Goal: Feedback & Contribution: Leave review/rating

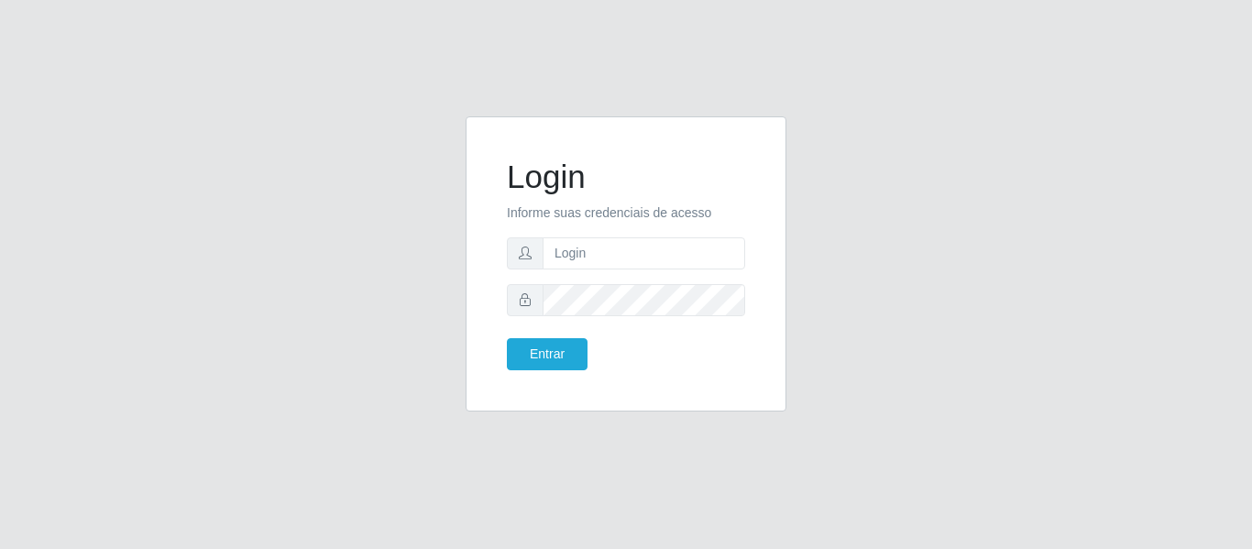
click at [611, 263] on input "text" at bounding box center [643, 253] width 202 height 32
type input "[PERSON_NAME][EMAIL_ADDRESS][DOMAIN_NAME]"
click at [507, 338] on button "Entrar" at bounding box center [547, 354] width 81 height 32
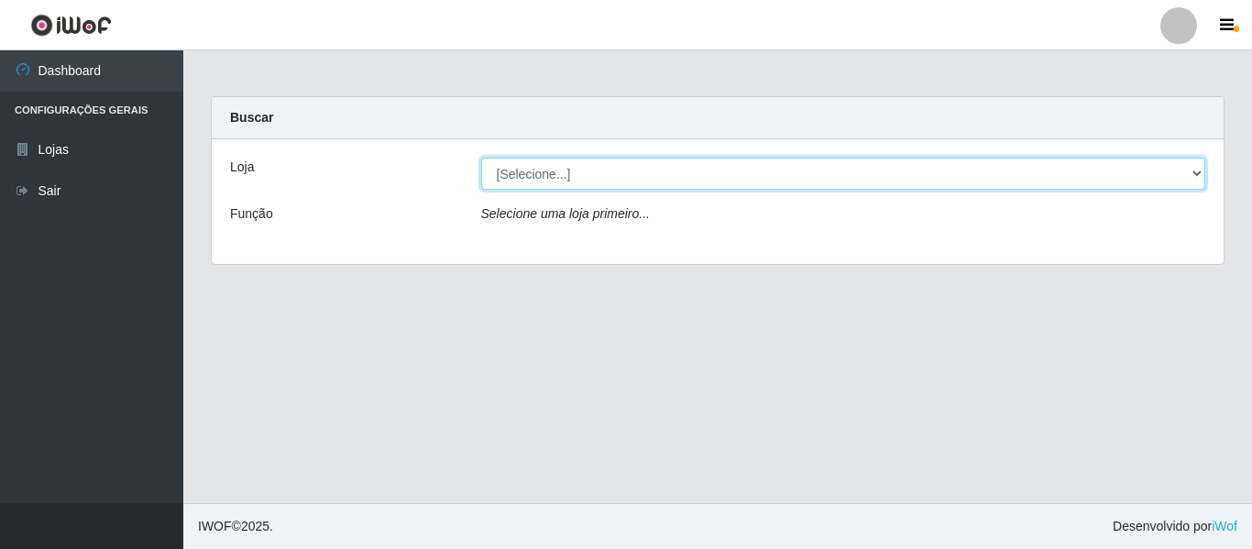
click at [1194, 174] on select "[Selecione...] Hiper Queiroz - [GEOGRAPHIC_DATA]" at bounding box center [843, 174] width 725 height 32
select select "497"
click at [481, 158] on select "[Selecione...] Hiper Queiroz - [GEOGRAPHIC_DATA]" at bounding box center [843, 174] width 725 height 32
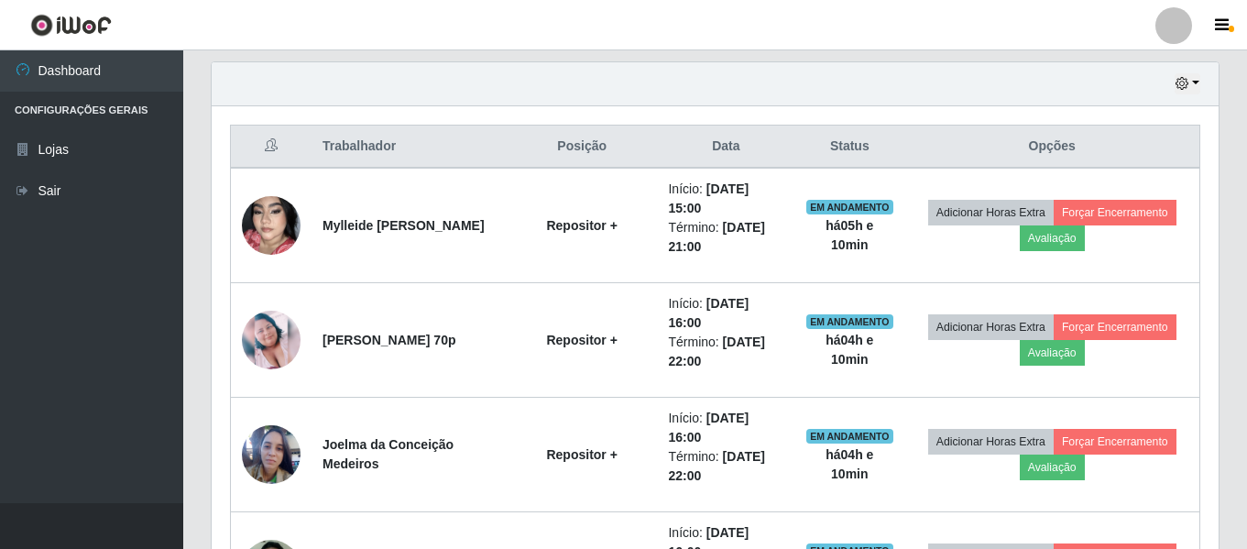
scroll to position [641, 0]
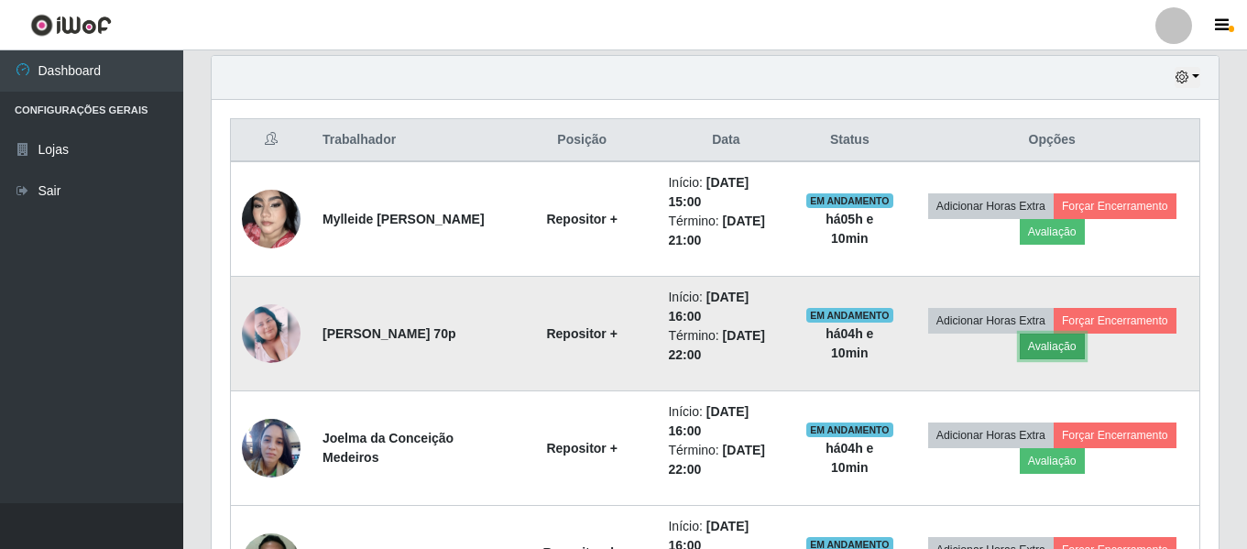
click at [1071, 348] on button "Avaliação" at bounding box center [1052, 347] width 65 height 26
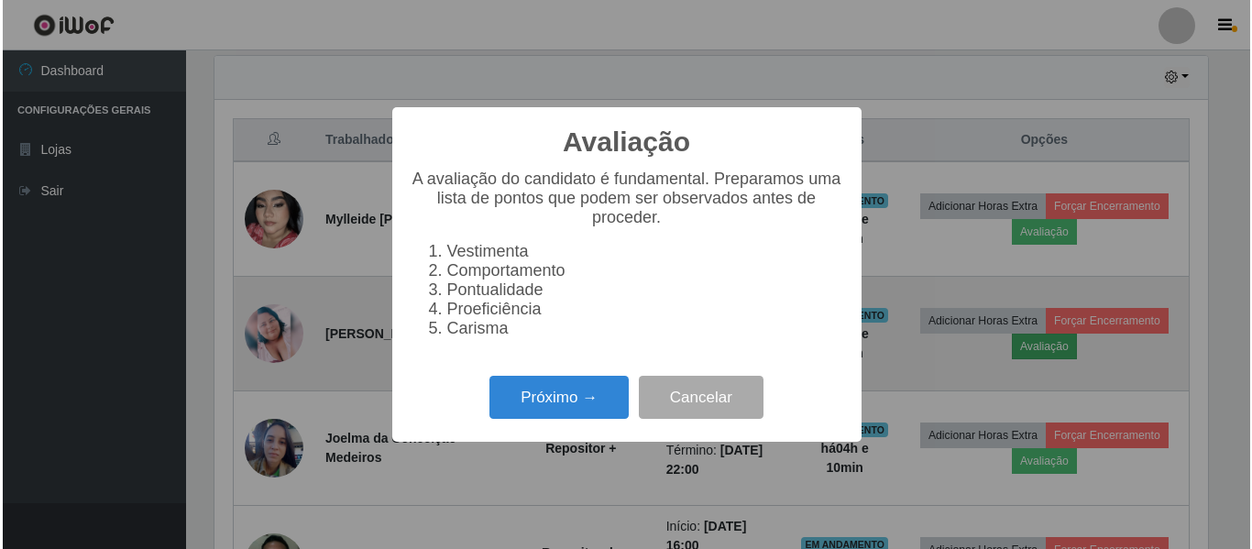
scroll to position [380, 998]
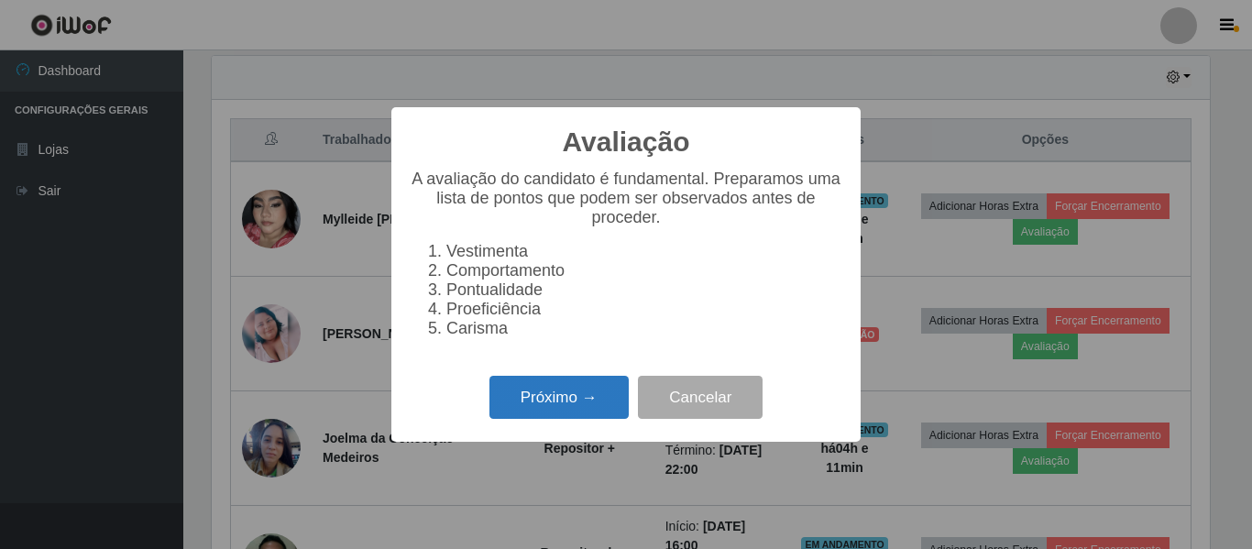
click at [556, 410] on button "Próximo →" at bounding box center [558, 397] width 139 height 43
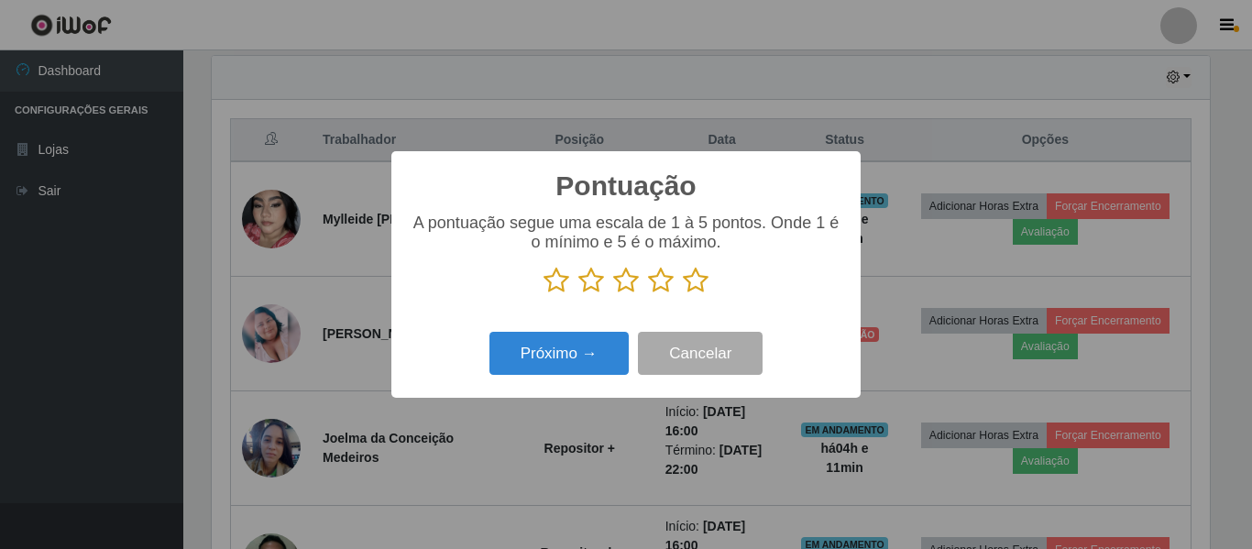
click at [562, 282] on icon at bounding box center [556, 280] width 26 height 27
click at [543, 294] on input "radio" at bounding box center [543, 294] width 0 height 0
click at [612, 355] on button "Próximo →" at bounding box center [558, 353] width 139 height 43
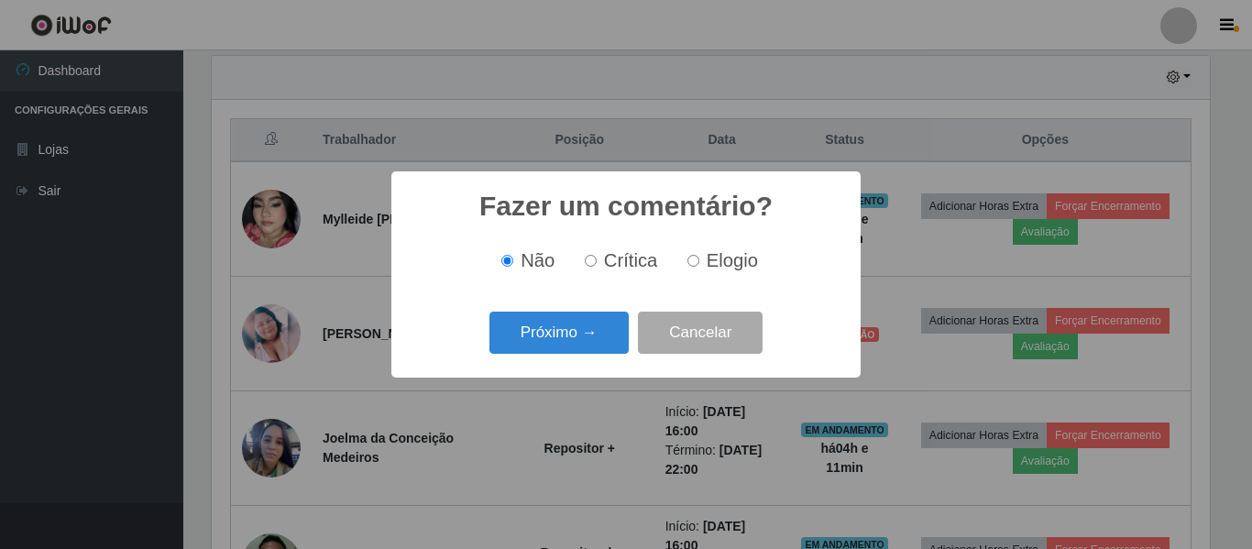
click at [593, 265] on input "Crítica" at bounding box center [591, 261] width 12 height 12
radio input "true"
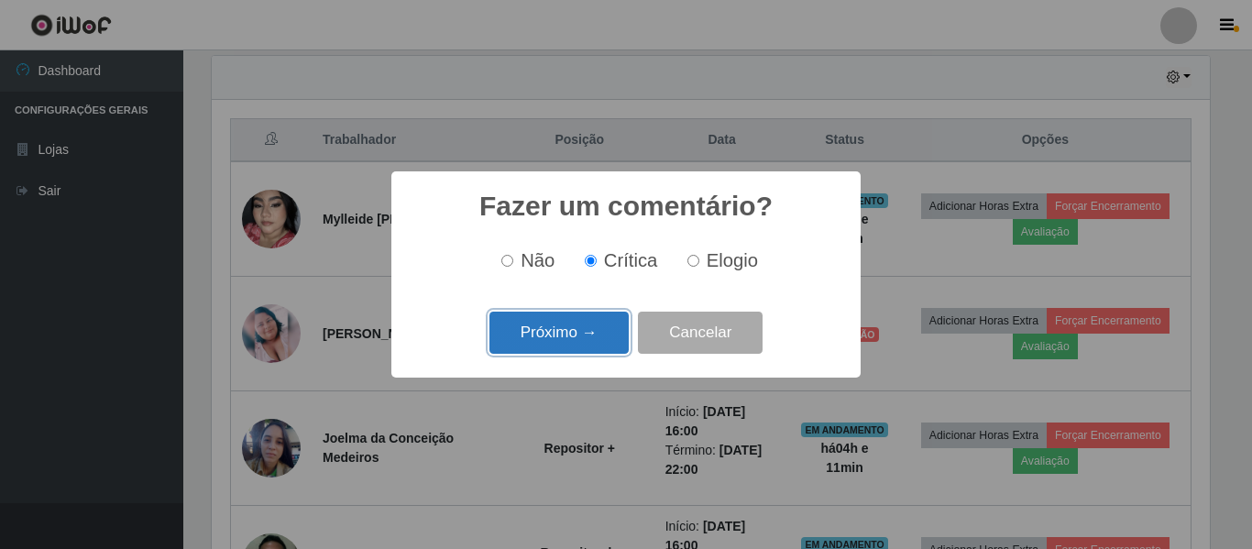
click at [605, 341] on button "Próximo →" at bounding box center [558, 333] width 139 height 43
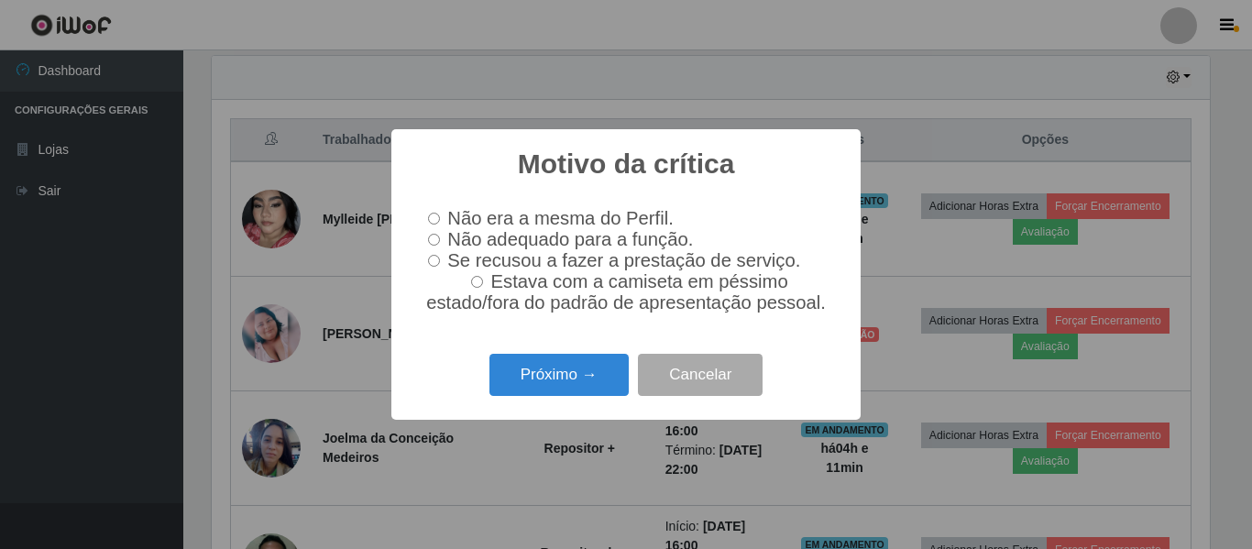
click at [443, 243] on label "Não adequado para a função." at bounding box center [557, 239] width 272 height 21
click at [440, 243] on input "Não adequado para a função." at bounding box center [434, 240] width 12 height 12
radio input "true"
click at [569, 385] on button "Próximo →" at bounding box center [558, 375] width 139 height 43
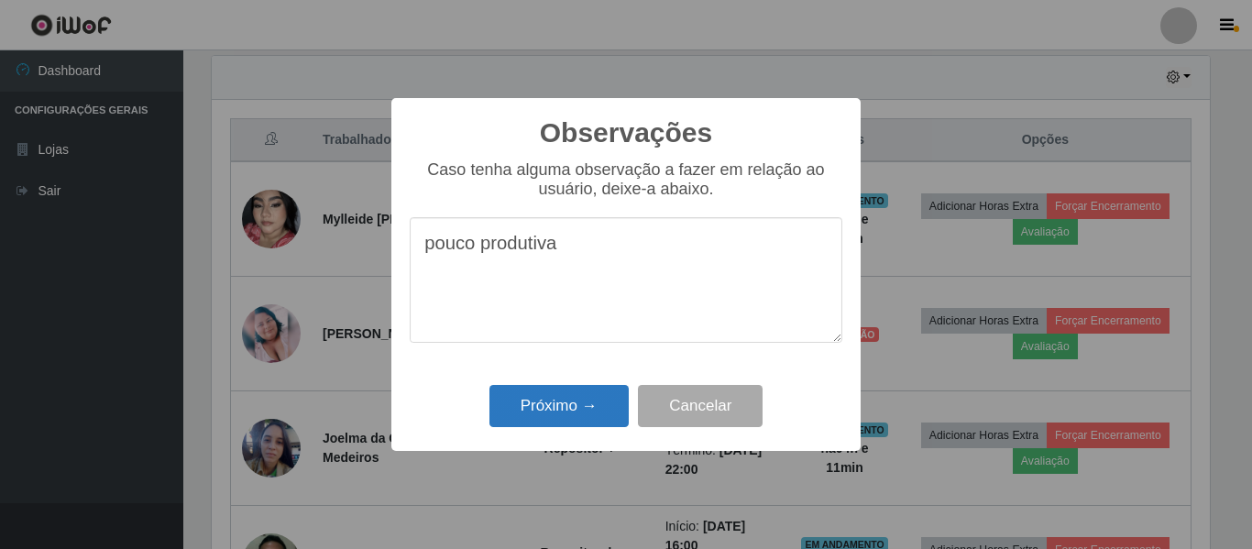
type textarea "pouco produtiva"
click at [565, 397] on button "Próximo →" at bounding box center [558, 406] width 139 height 43
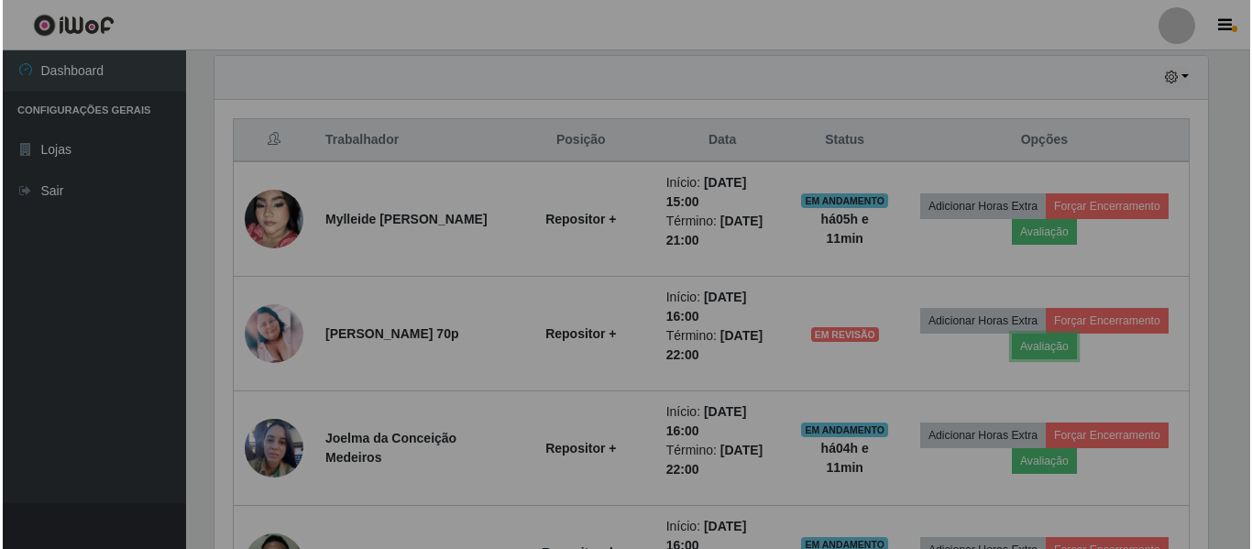
scroll to position [380, 1007]
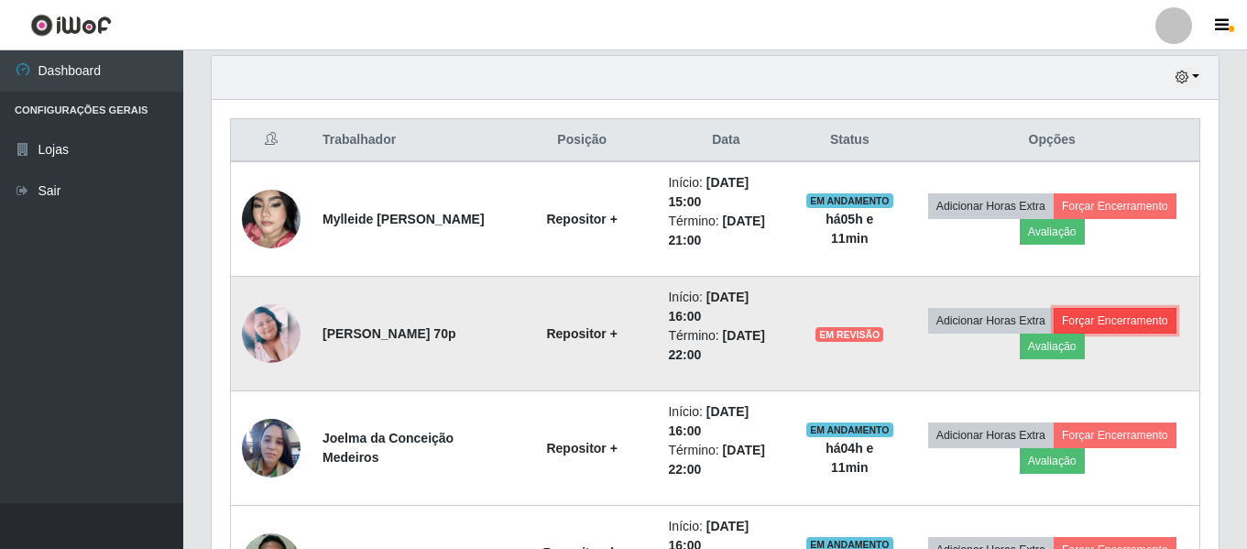
click at [1137, 318] on button "Forçar Encerramento" at bounding box center [1115, 321] width 123 height 26
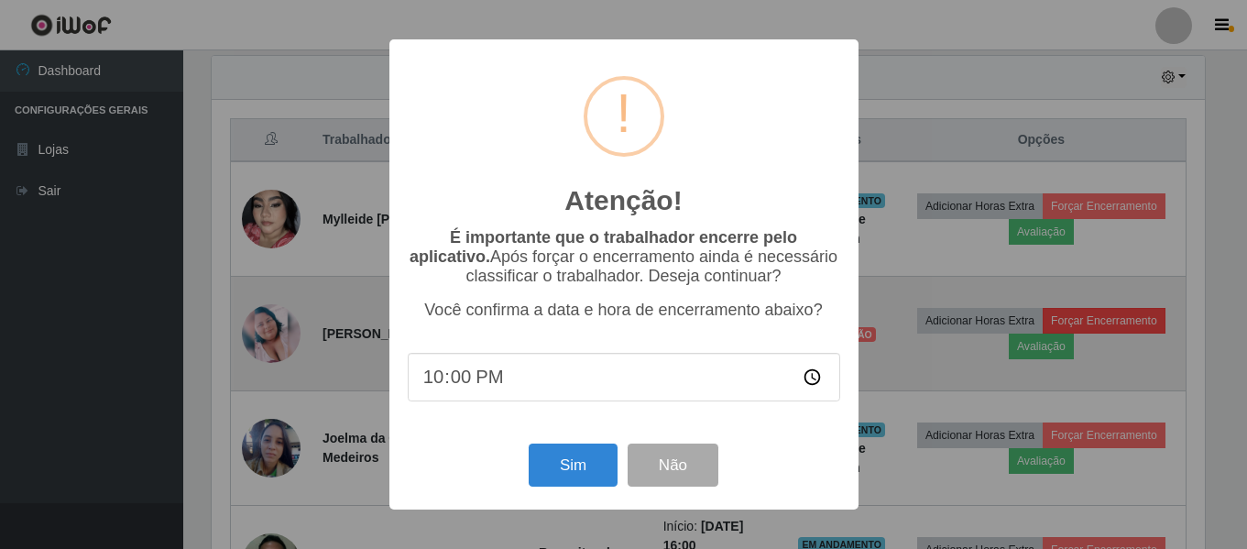
scroll to position [380, 998]
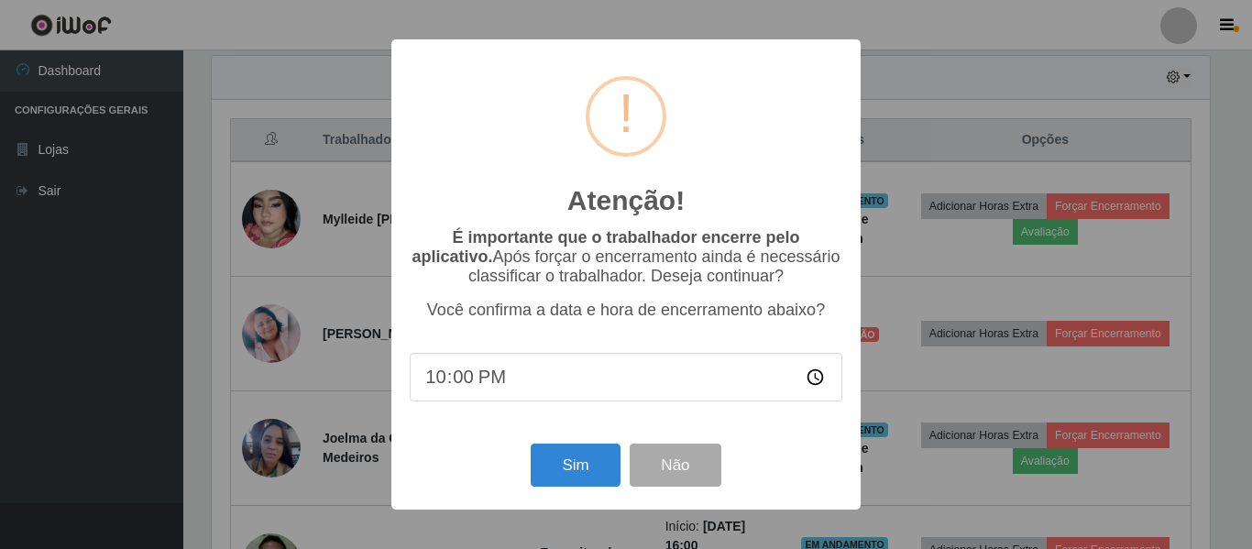
click at [445, 385] on input "22:00" at bounding box center [626, 377] width 432 height 49
type input "20:12"
click at [559, 463] on button "Sim" at bounding box center [575, 464] width 89 height 43
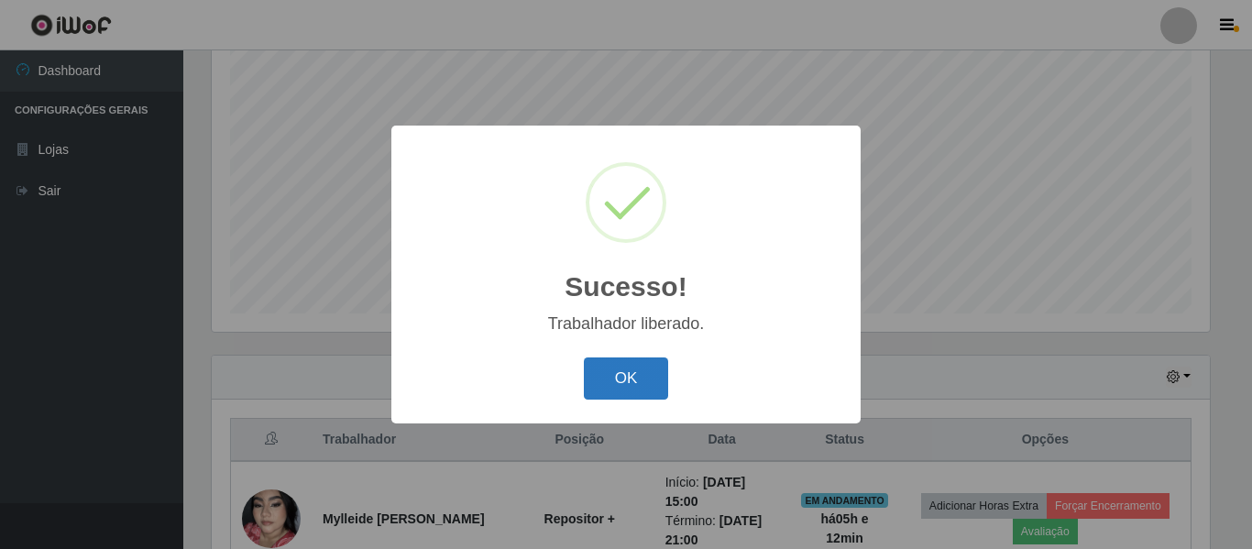
click at [656, 378] on button "OK" at bounding box center [626, 378] width 85 height 43
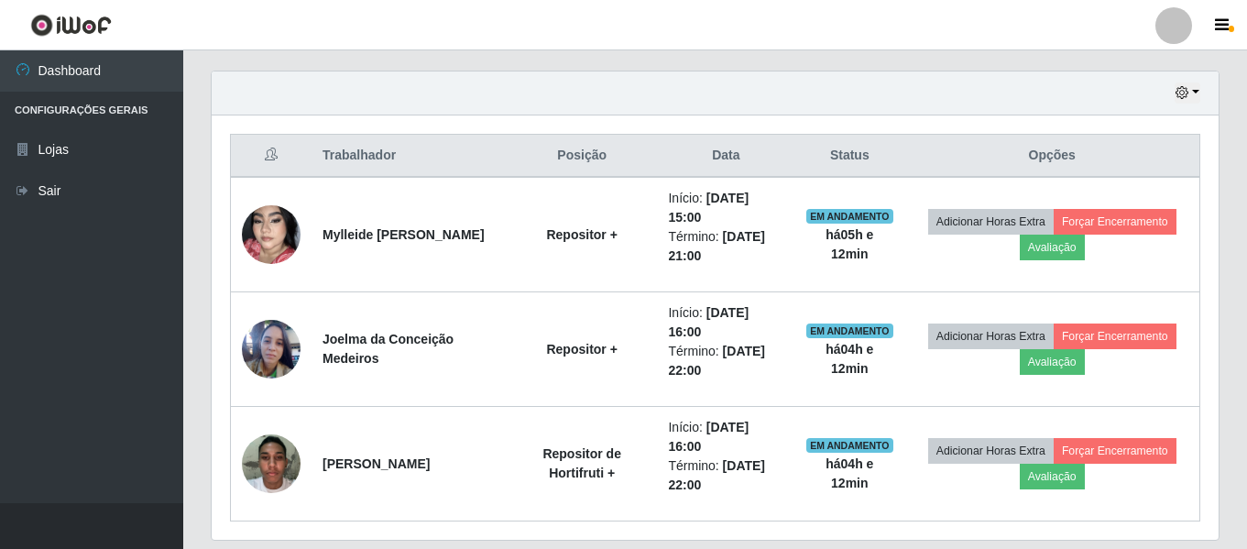
scroll to position [594, 0]
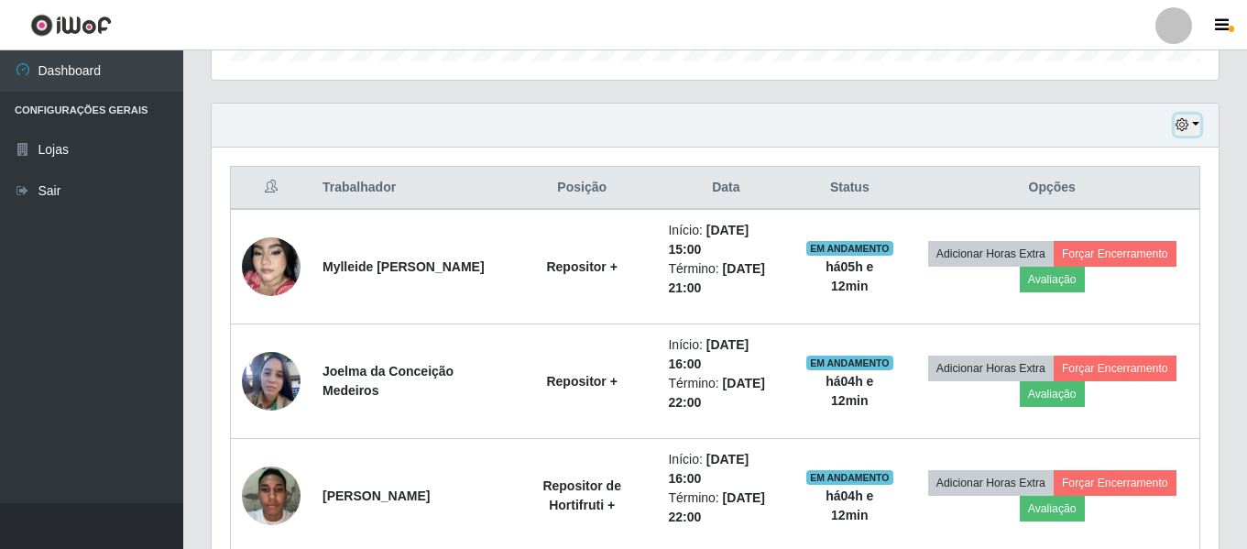
click at [1199, 126] on button "button" at bounding box center [1188, 125] width 26 height 21
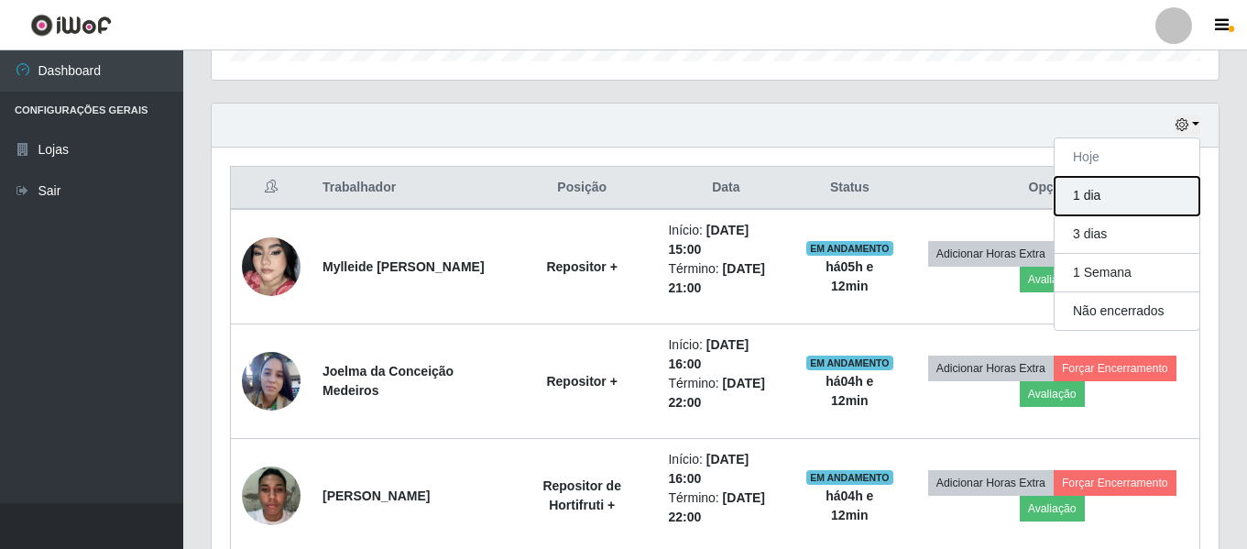
click at [1143, 201] on button "1 dia" at bounding box center [1127, 196] width 145 height 38
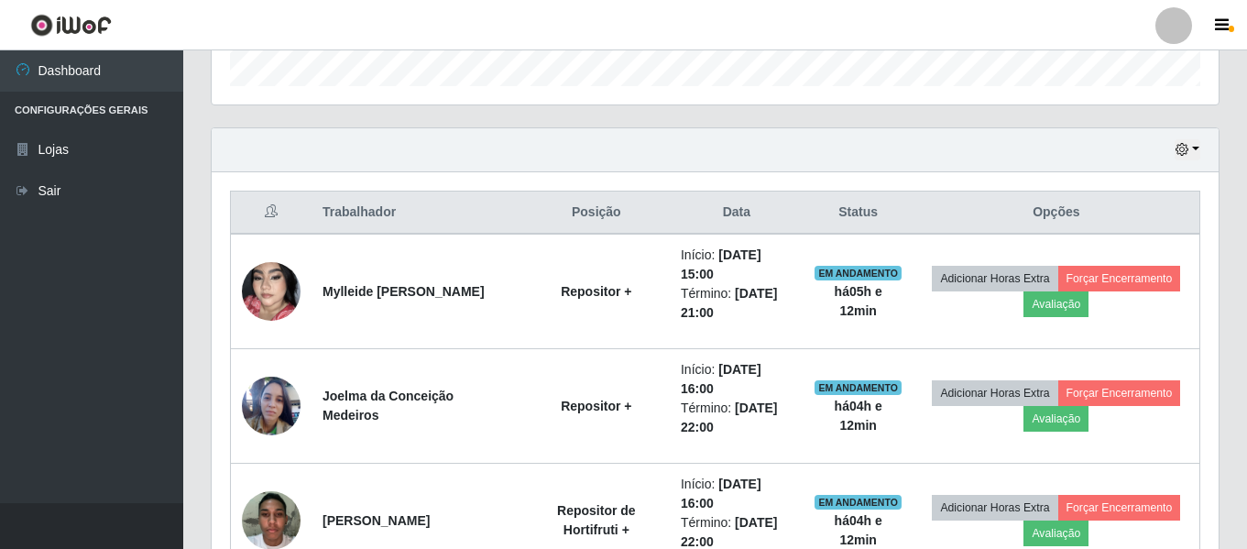
scroll to position [342, 0]
